Goal: Task Accomplishment & Management: Manage account settings

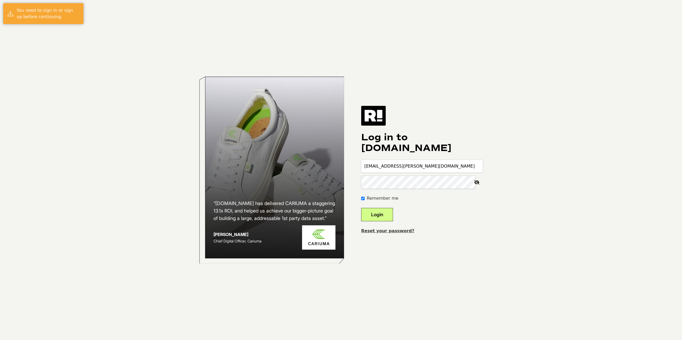
click at [381, 232] on link "Reset your password?" at bounding box center [387, 230] width 53 height 5
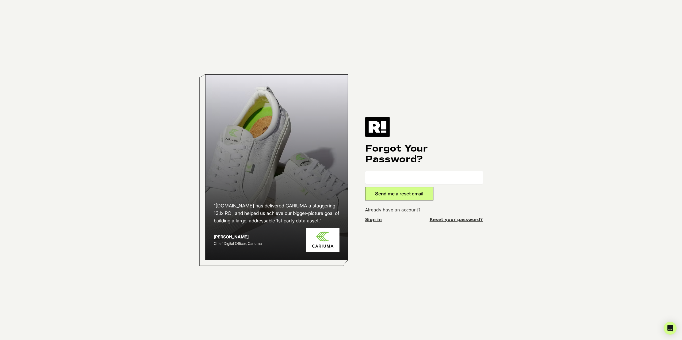
click at [397, 194] on button "Send me a reset email" at bounding box center [399, 193] width 68 height 13
drag, startPoint x: 582, startPoint y: 110, endPoint x: 544, endPoint y: 120, distance: 39.1
click at [582, 110] on body "“[DOMAIN_NAME] has delivered CARIUMA a staggering 13.1x ROI, and helped us achi…" at bounding box center [341, 190] width 682 height 380
click at [420, 179] on input "email" at bounding box center [424, 177] width 118 height 13
type input "[EMAIL_ADDRESS][PERSON_NAME][DOMAIN_NAME]"
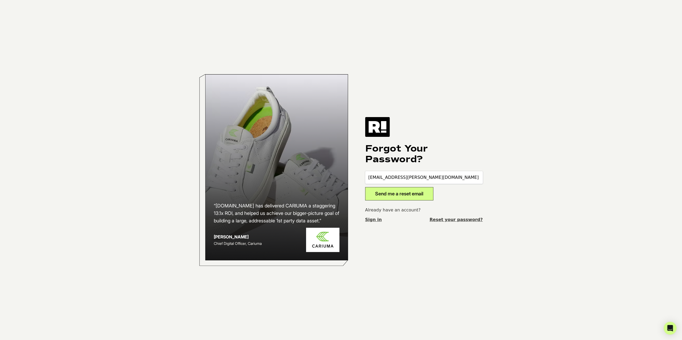
click at [405, 196] on button "Send me a reset email" at bounding box center [399, 193] width 68 height 13
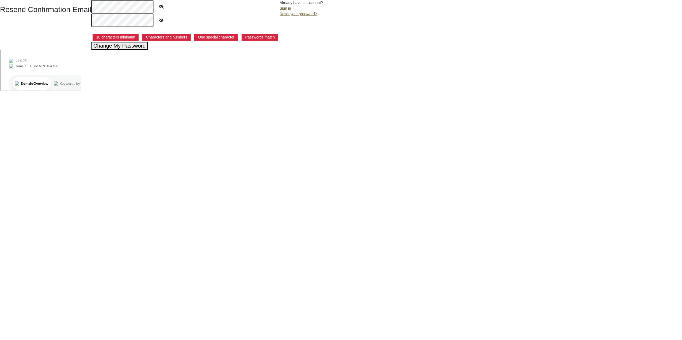
click at [177, 74] on html "Resend Confirmation Email 10 characters minimum Characters and numbers One spec…" at bounding box center [341, 45] width 682 height 91
click at [129, 45] on button "Change My Password" at bounding box center [119, 46] width 57 height 8
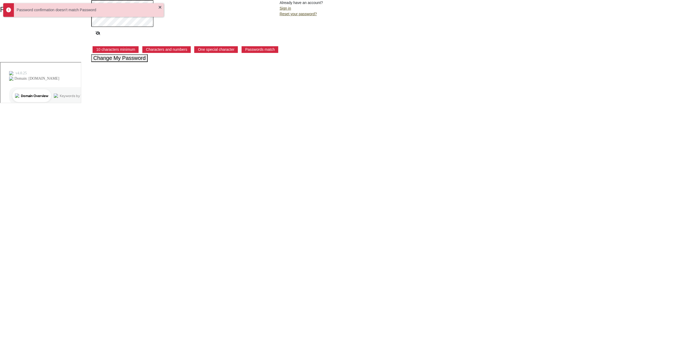
click at [168, 28] on div at bounding box center [185, 27] width 188 height 26
click at [160, 6] on div "Password confirmation doesn't match Password" at bounding box center [83, 10] width 161 height 14
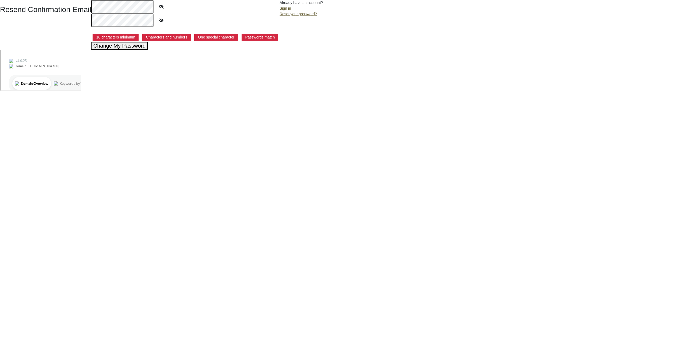
click at [142, 46] on button "Change My Password" at bounding box center [119, 46] width 57 height 8
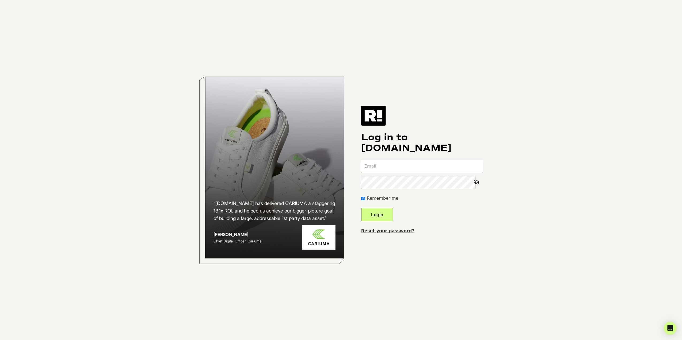
click at [410, 171] on input "email" at bounding box center [422, 166] width 122 height 13
drag, startPoint x: 411, startPoint y: 200, endPoint x: 408, endPoint y: 192, distance: 8.0
click at [411, 198] on div "Remember me" at bounding box center [422, 198] width 122 height 6
type input "[EMAIL_ADDRESS][PERSON_NAME][DOMAIN_NAME]"
click at [391, 217] on button "Login" at bounding box center [377, 214] width 32 height 13
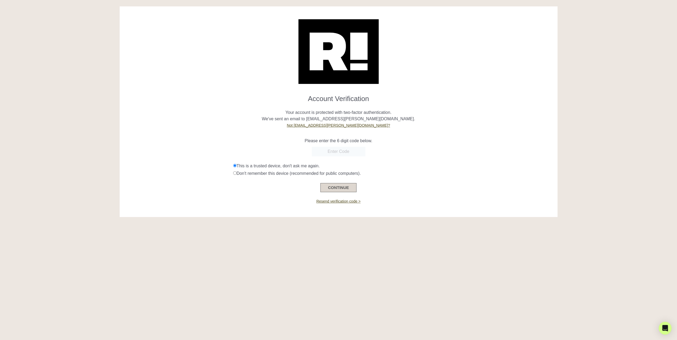
click at [345, 189] on button "CONTINUE" at bounding box center [338, 187] width 36 height 9
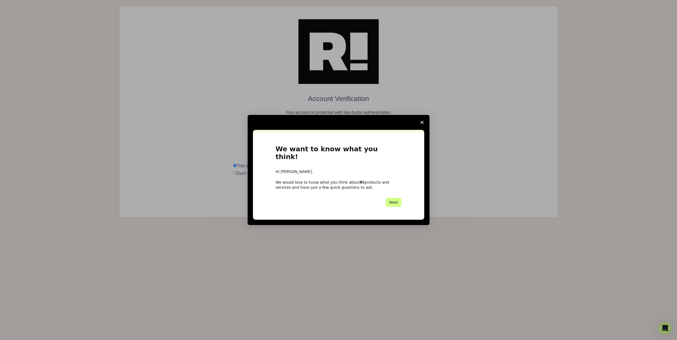
click at [421, 124] on polygon "Close survey" at bounding box center [421, 122] width 3 height 3
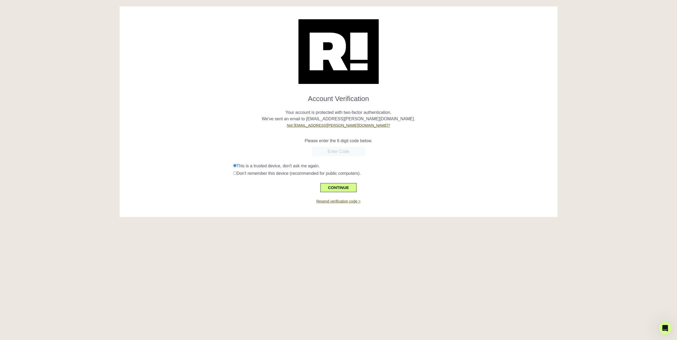
click at [352, 202] on link "Resend verification code >" at bounding box center [338, 201] width 44 height 4
click at [341, 151] on input "text" at bounding box center [339, 152] width 54 height 10
paste input "466038"
type input "466038"
click at [336, 188] on button "CONTINUE" at bounding box center [338, 187] width 36 height 9
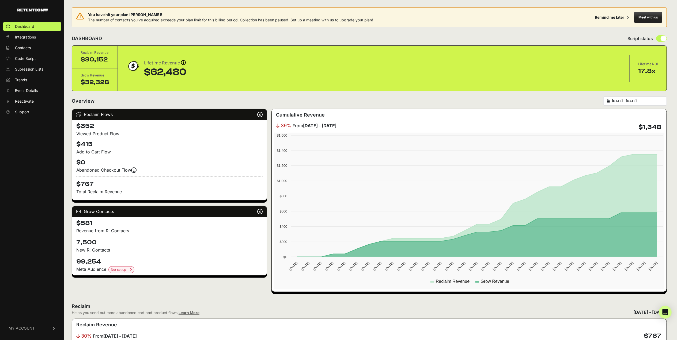
click at [635, 100] on input "[DATE] - [DATE]" at bounding box center [637, 101] width 51 height 4
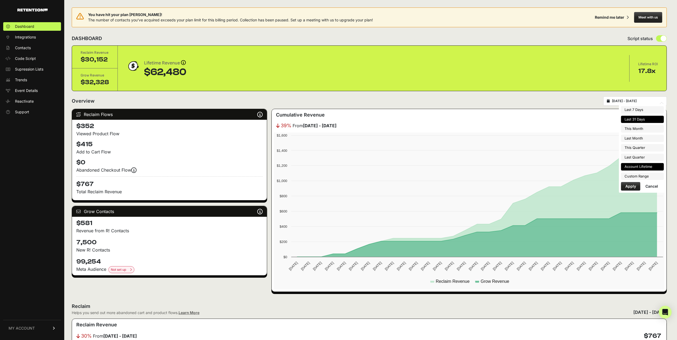
click at [640, 164] on li "Account Lifetime" at bounding box center [642, 166] width 43 height 7
type input "[DATE] - [DATE]"
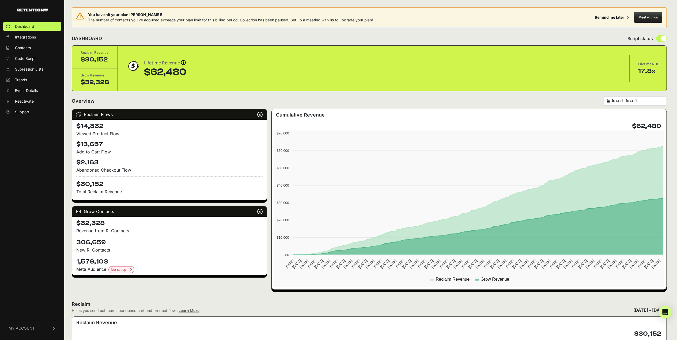
click at [472, 311] on div "Reclaim Helps you send out more abandoned cart and product flows. Learn More [D…" at bounding box center [369, 307] width 595 height 13
